Goal: Find contact information: Find contact information

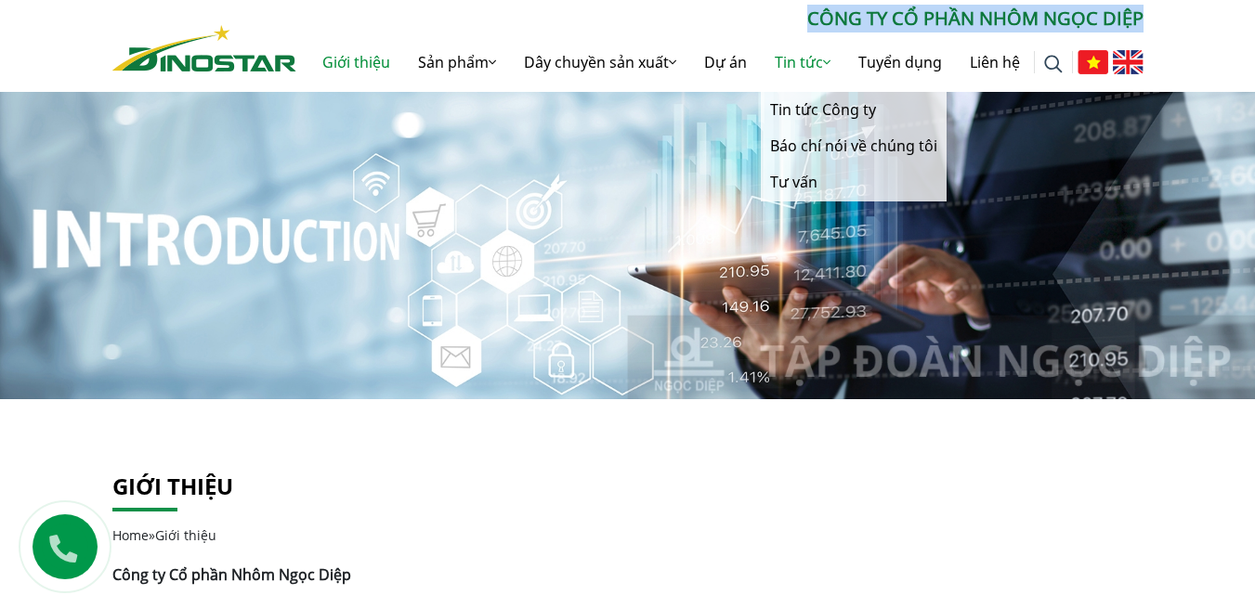
click at [798, 75] on link "Tin tức" at bounding box center [803, 62] width 84 height 59
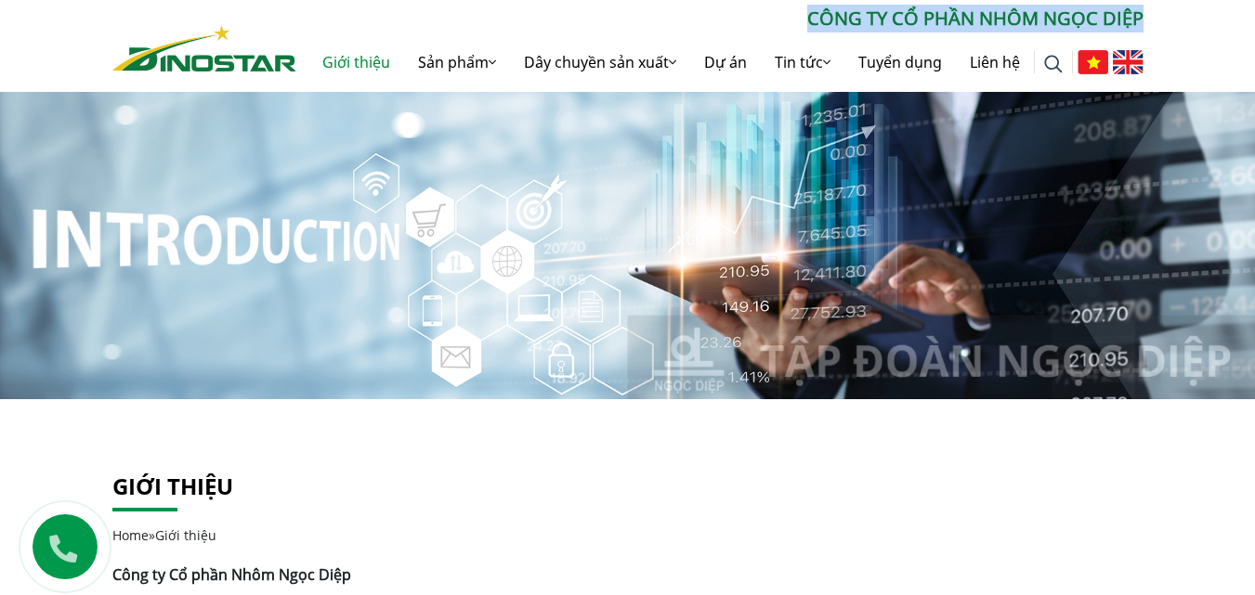
click at [647, 280] on img at bounding box center [627, 236] width 1255 height 325
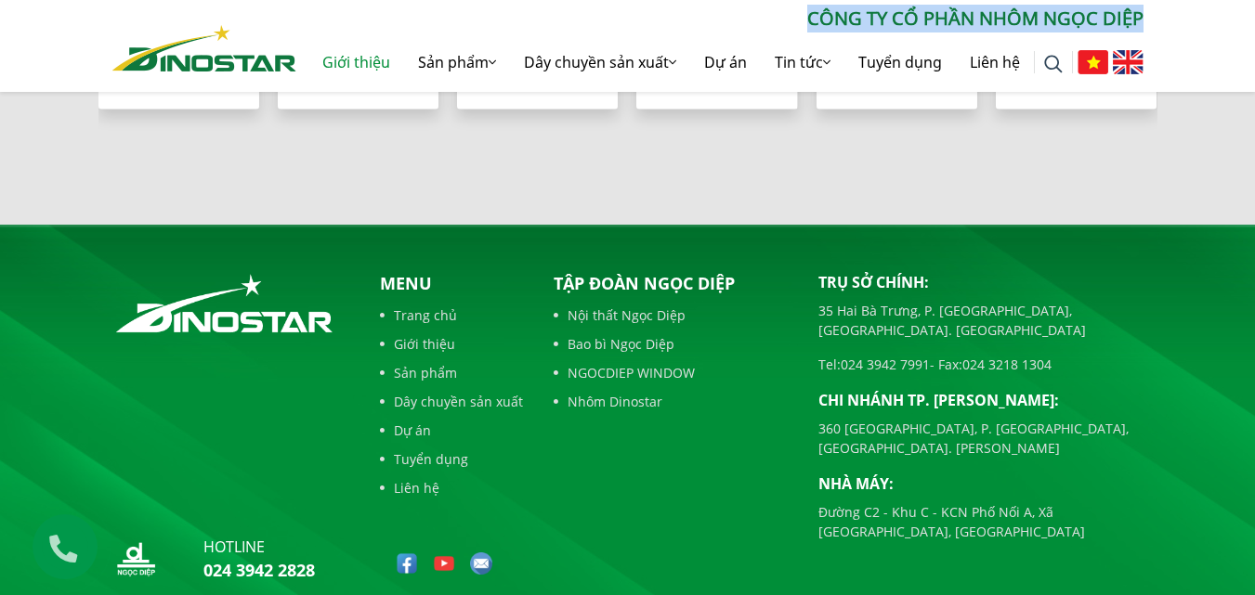
scroll to position [2013, 0]
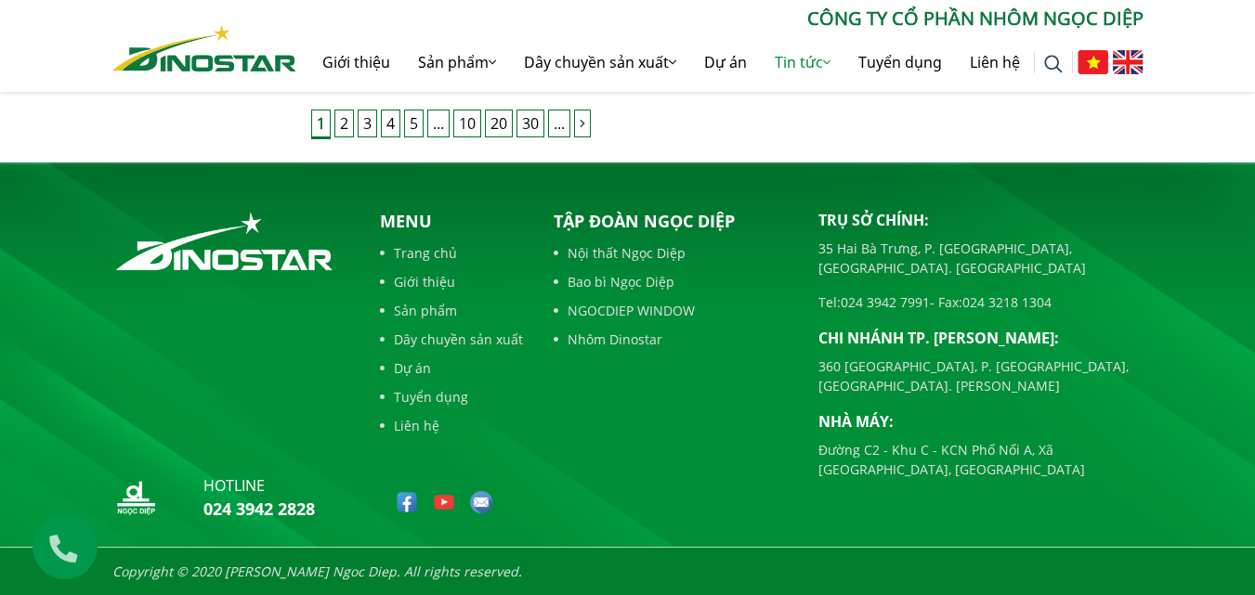
click at [906, 297] on div "Trụ sở chính: 35 Hai Bà Trưng, P. Cửa Nam, Tp. Hà Nội Tel: 024 3942 7991 - Fax:…" at bounding box center [980, 344] width 325 height 270
click at [858, 293] on link "024 3942 7991" at bounding box center [884, 302] width 89 height 18
click at [421, 424] on link "Liên hệ" at bounding box center [451, 426] width 143 height 20
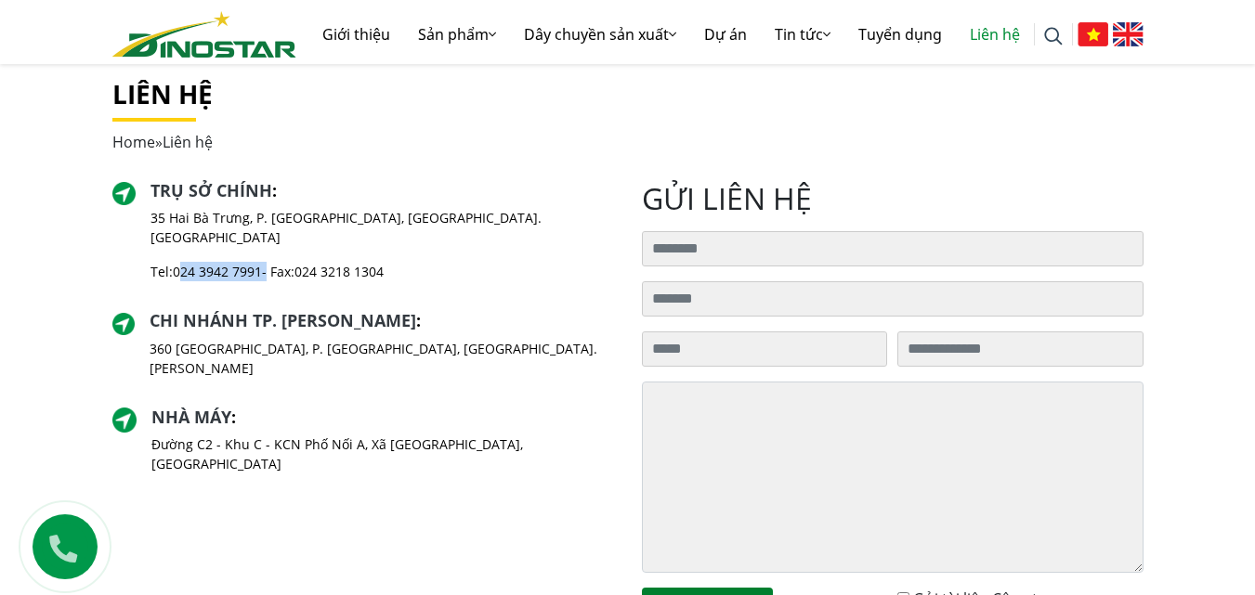
drag, startPoint x: 178, startPoint y: 235, endPoint x: 270, endPoint y: 251, distance: 93.3
click at [270, 251] on div "Trụ sở chính : 35 Hai Bà Trưng, P. Cửa Nam, Tp. Hà Nội Tel: 024 3942 7991 - Fax…" at bounding box center [381, 239] width 462 height 116
